Goal: Task Accomplishment & Management: Complete application form

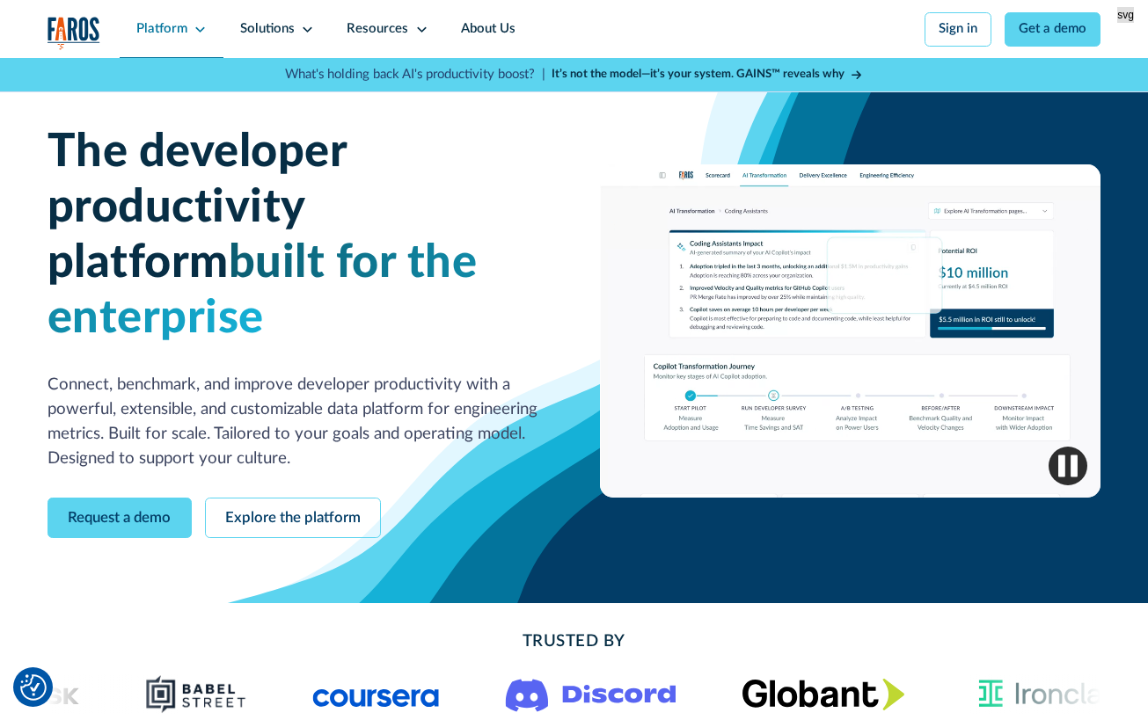
click at [201, 29] on icon at bounding box center [199, 29] width 13 height 13
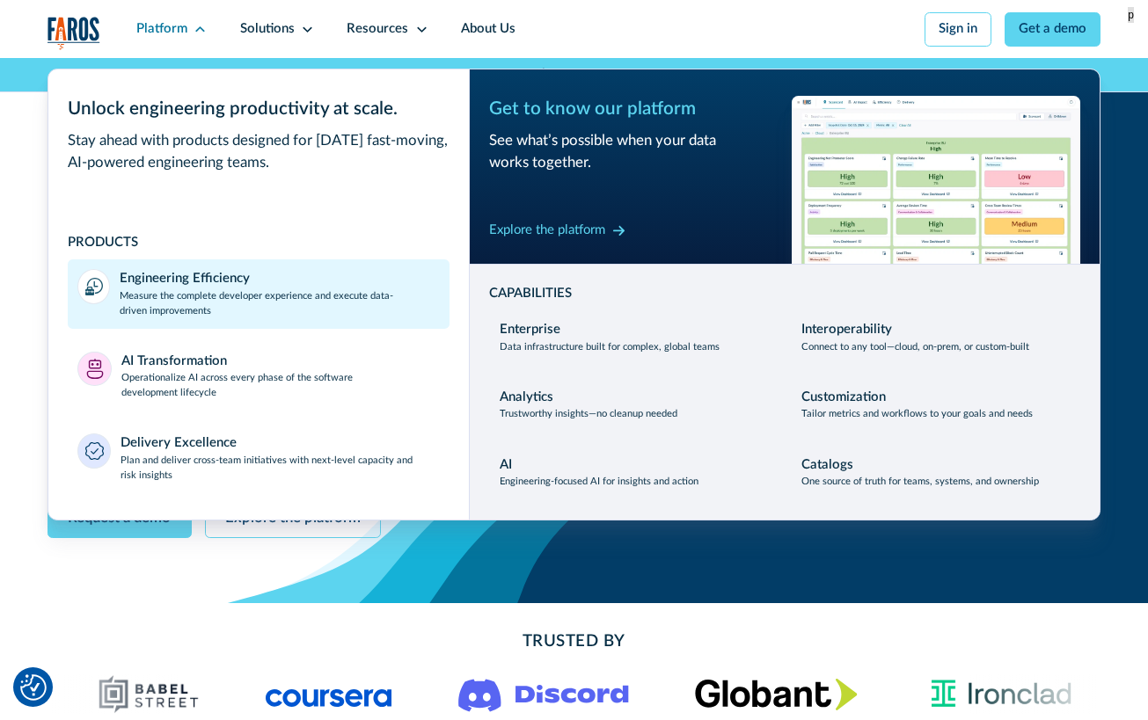
click at [204, 300] on p "Measure the complete developer experience and execute data-driven improvements" at bounding box center [279, 304] width 319 height 30
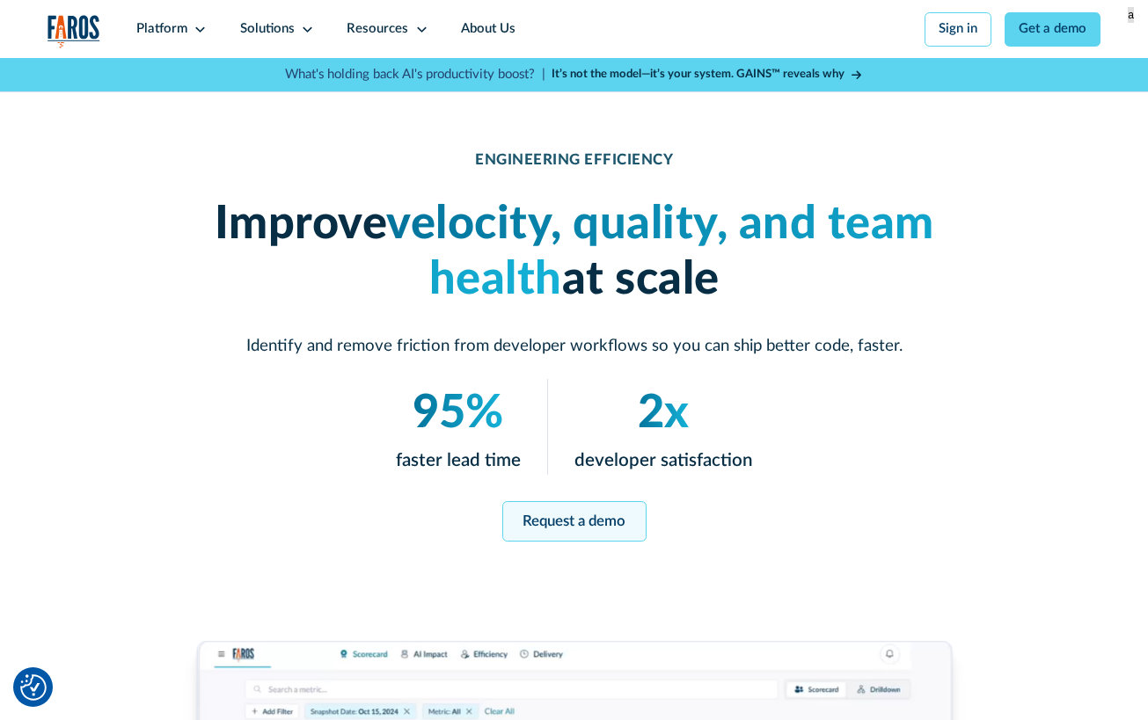
click at [574, 526] on link "Request a demo" at bounding box center [574, 521] width 144 height 40
click at [592, 541] on link "Request a demo" at bounding box center [574, 521] width 144 height 40
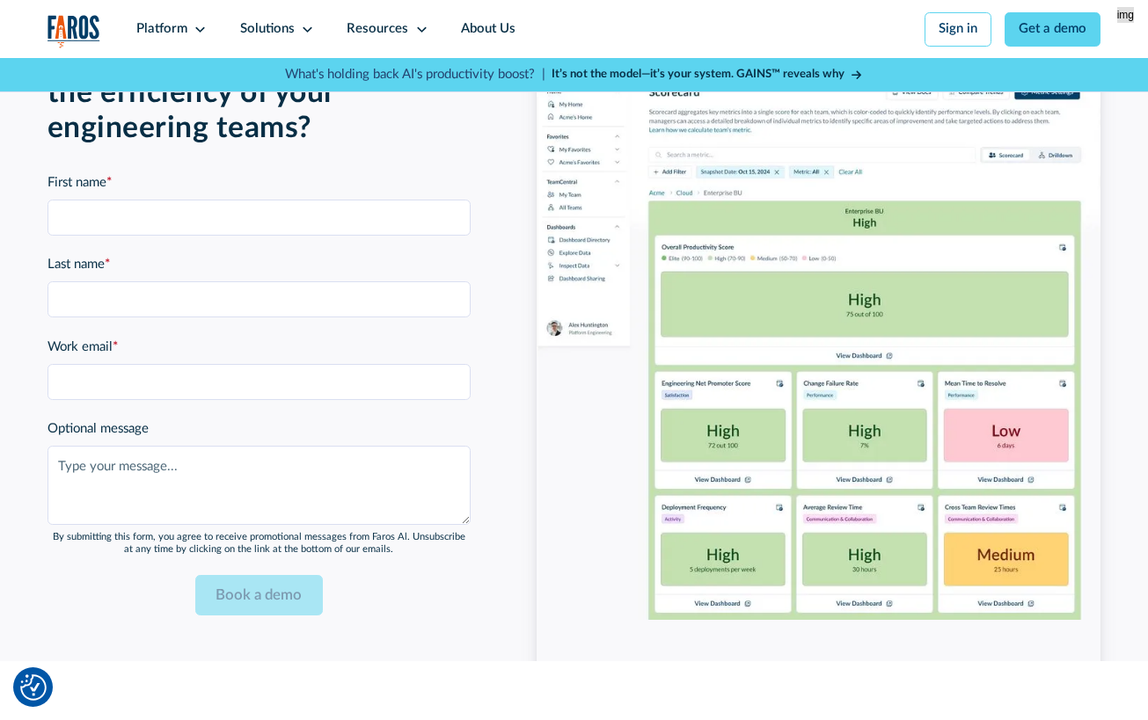
scroll to position [3710, 0]
click at [151, 235] on input "First name *" at bounding box center [258, 217] width 423 height 36
